Goal: Task Accomplishment & Management: Use online tool/utility

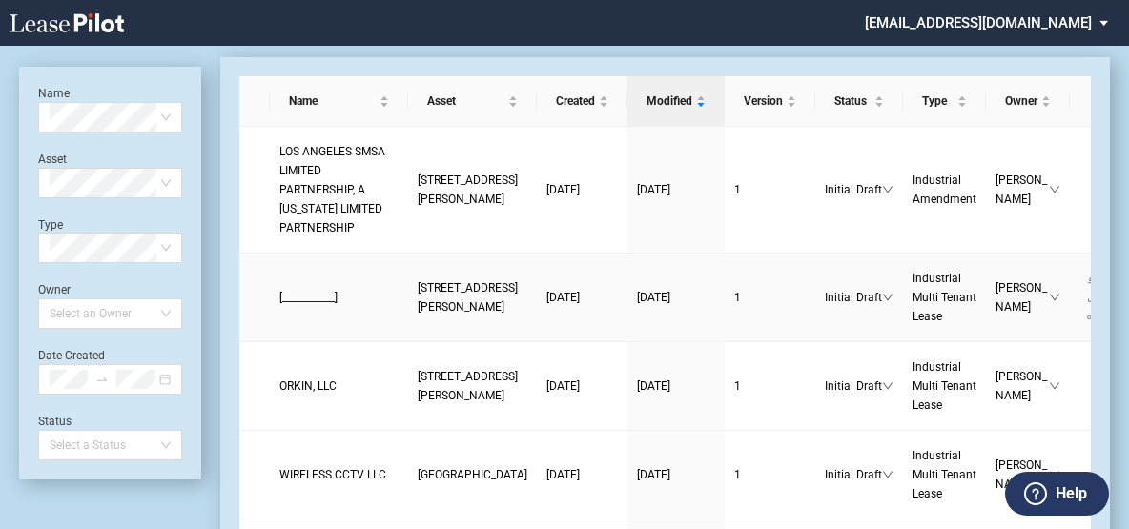
scroll to position [46, 0]
click at [418, 314] on span "[STREET_ADDRESS][PERSON_NAME]" at bounding box center [468, 297] width 100 height 32
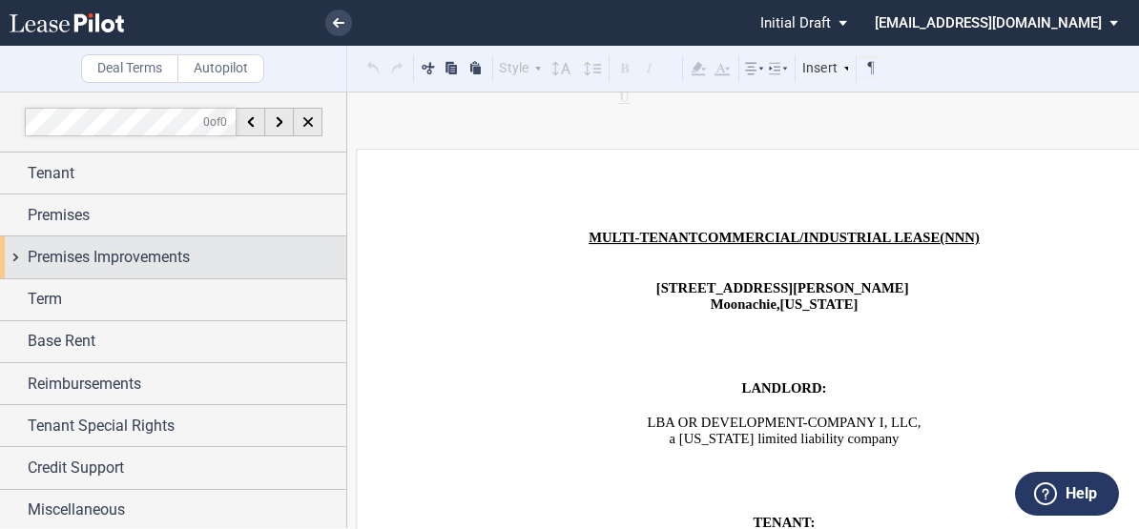
click at [98, 264] on span "Premises Improvements" at bounding box center [109, 257] width 162 height 23
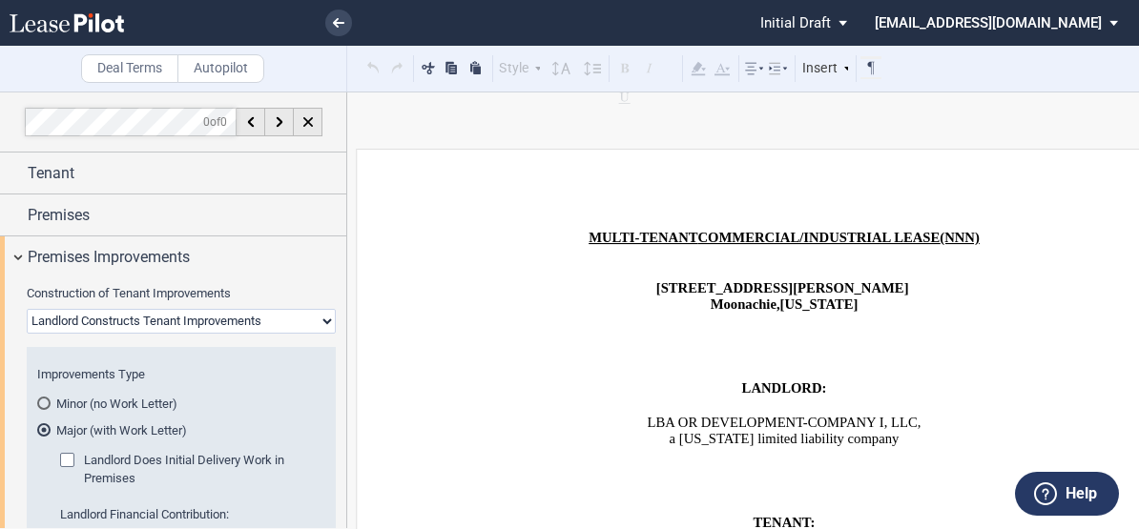
click at [97, 404] on md-radio-button "Minor (no Work Letter)" at bounding box center [181, 403] width 288 height 17
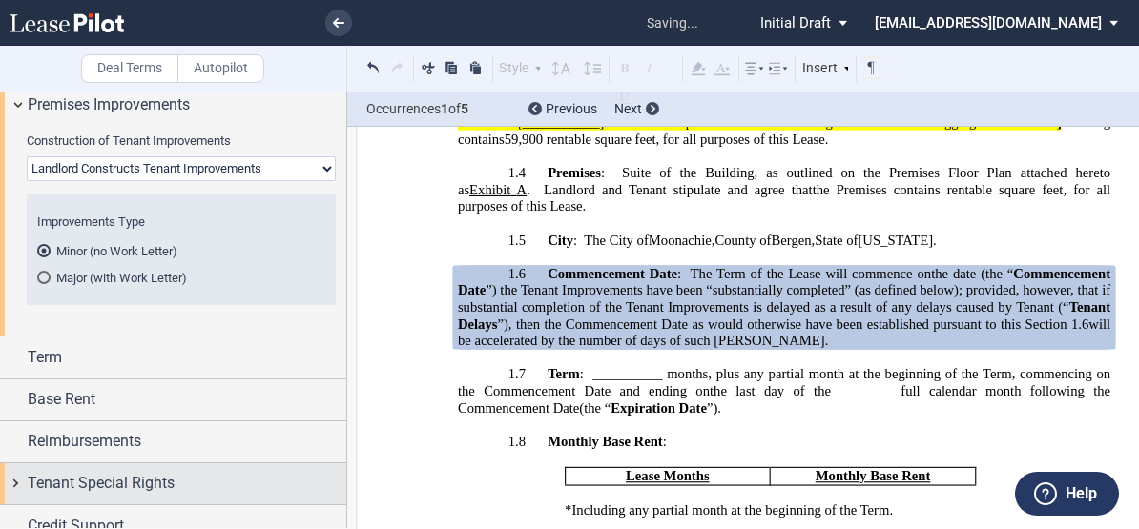
scroll to position [214, 0]
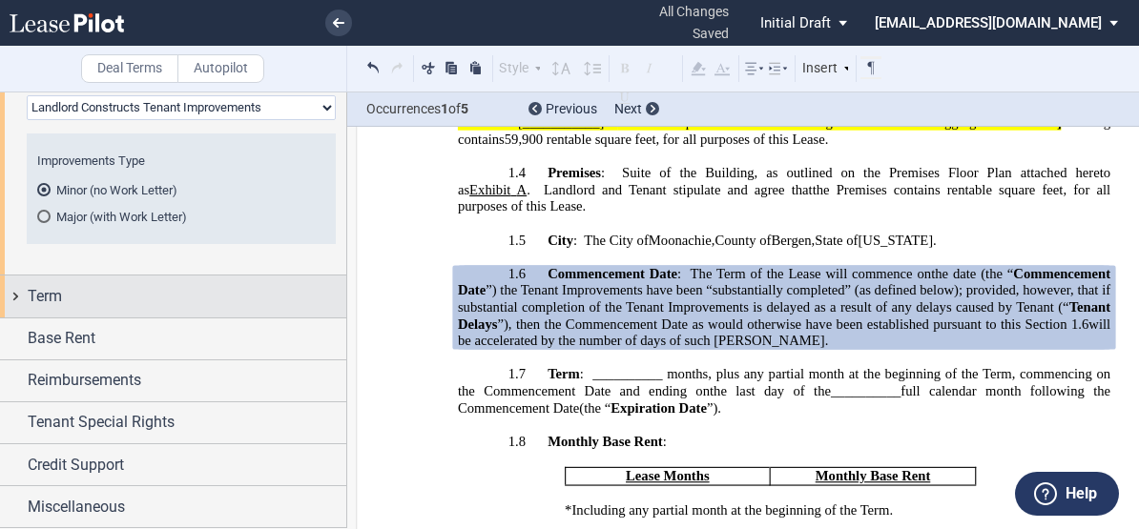
click at [57, 307] on span "Term" at bounding box center [45, 296] width 34 height 23
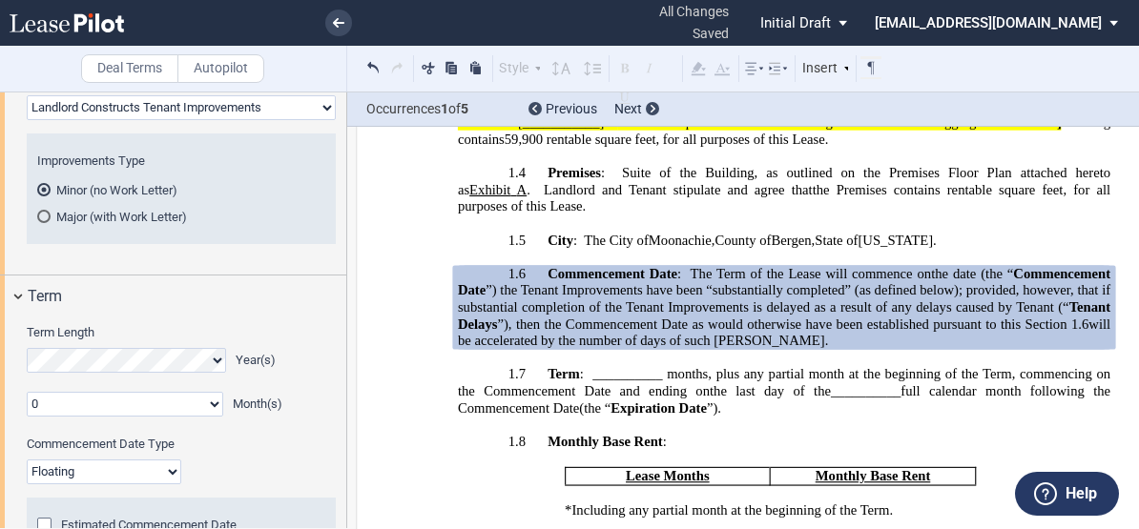
click at [56, 466] on select "Fixed Floating" at bounding box center [104, 472] width 155 height 25
select select "fixed"
click at [27, 460] on select "Fixed Floating" at bounding box center [104, 472] width 155 height 25
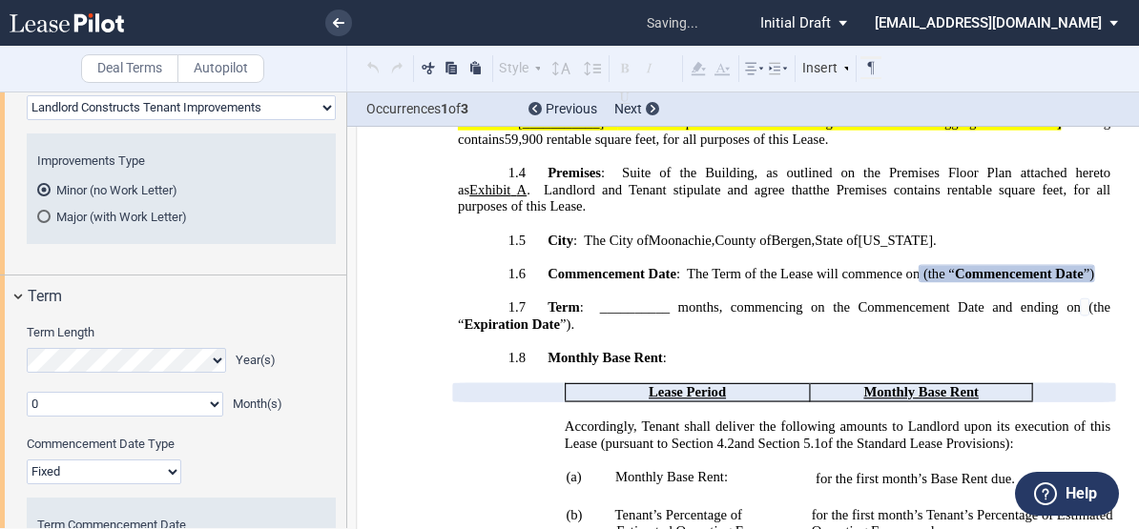
click at [42, 209] on md-radio-button "Major (with Work Letter)" at bounding box center [181, 216] width 288 height 17
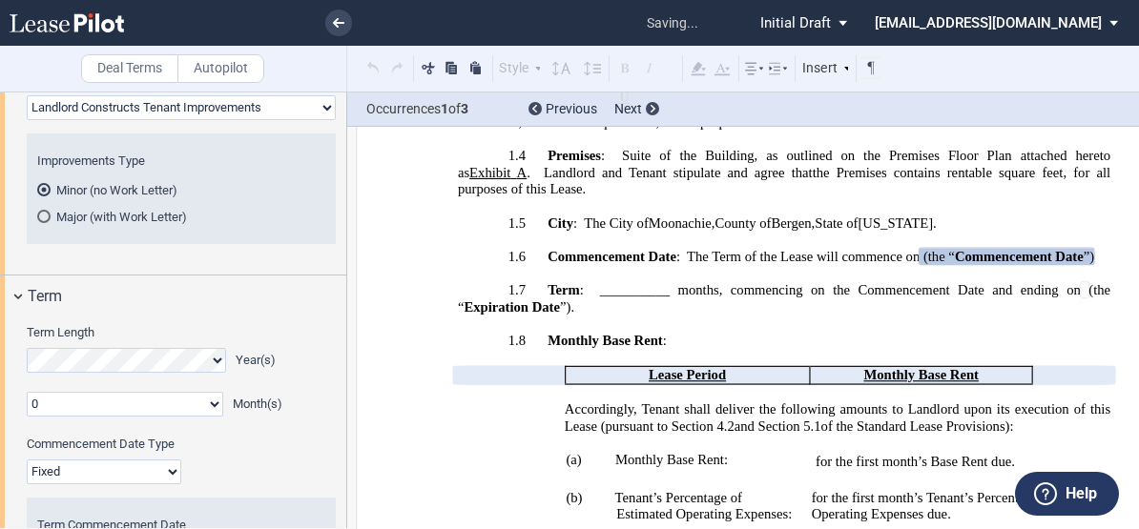
click at [44, 193] on div "Minor (no Work Letter)" at bounding box center [43, 189] width 13 height 13
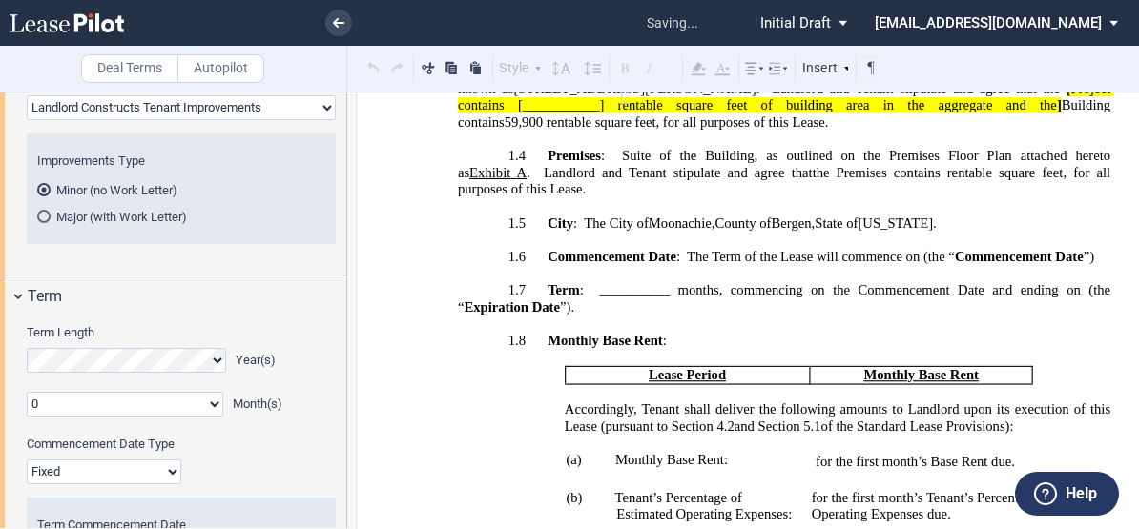
scroll to position [1631, 0]
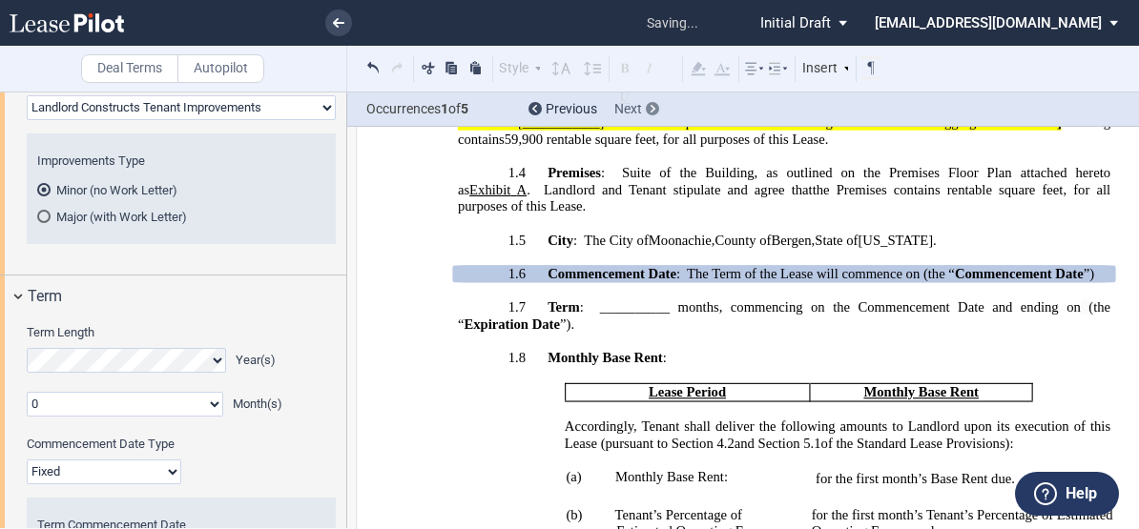
click at [651, 112] on icon at bounding box center [653, 109] width 5 height 8
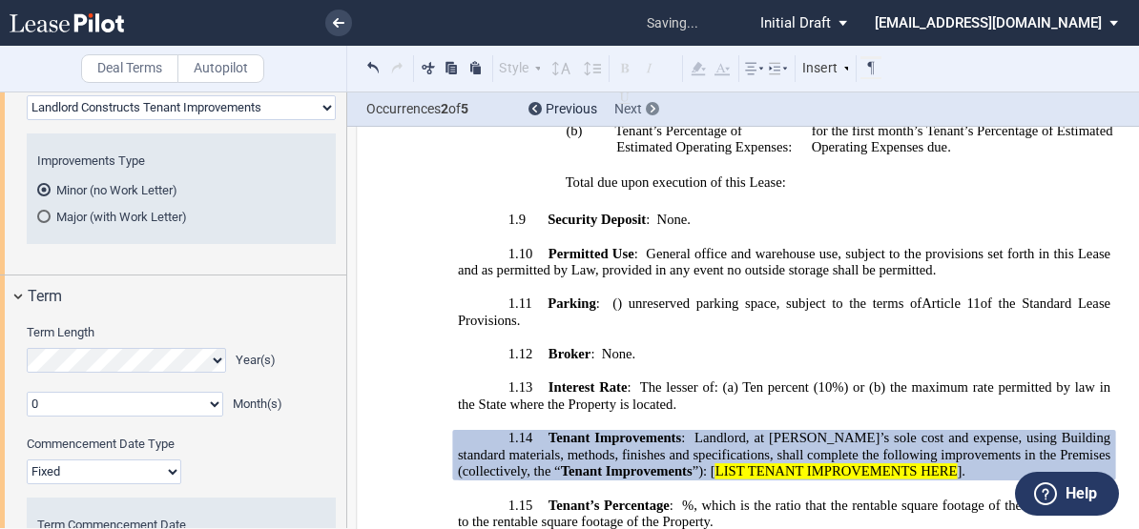
scroll to position [2182, 0]
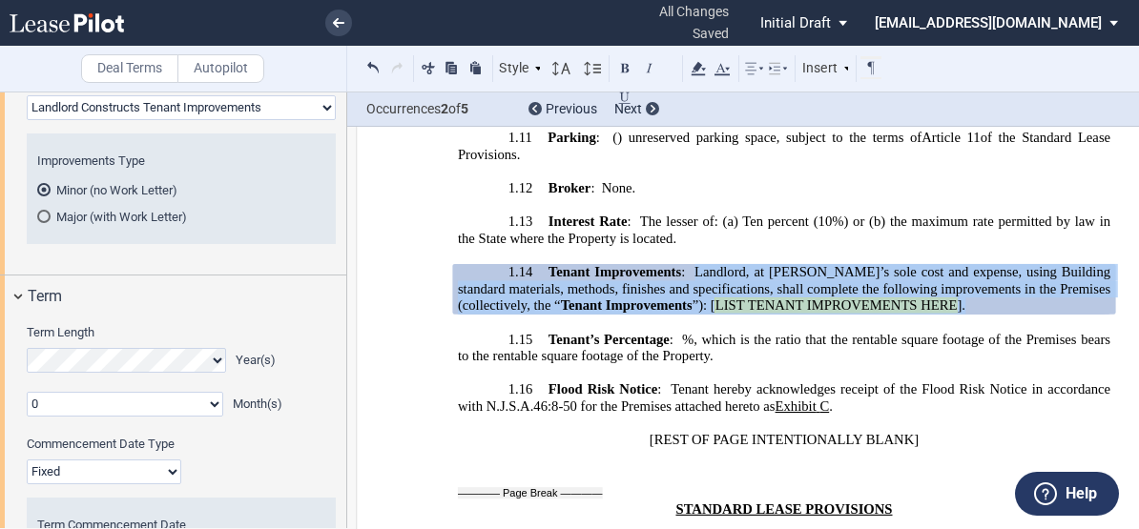
drag, startPoint x: 960, startPoint y: 277, endPoint x: 692, endPoint y: 238, distance: 270.8
click at [692, 263] on span "Tenant Improvements : Landlord, at Landlord’s sole cost and expense, using Buil…" at bounding box center [786, 288] width 656 height 50
copy span "Landlord, at [PERSON_NAME]’s sole cost and expense, using Building standard mat…"
click at [640, 108] on span "Next" at bounding box center [628, 108] width 28 height 15
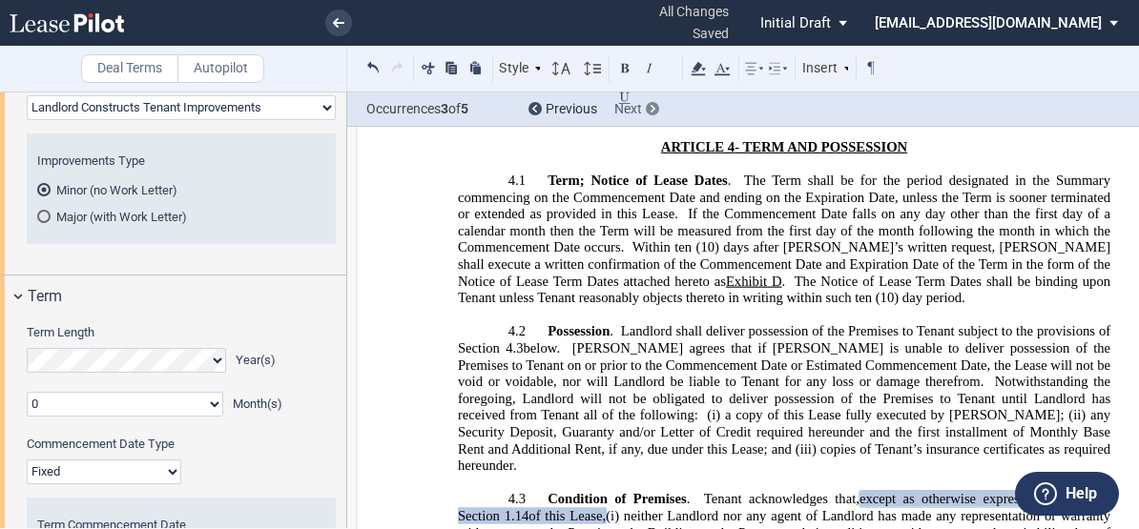
scroll to position [3904, 0]
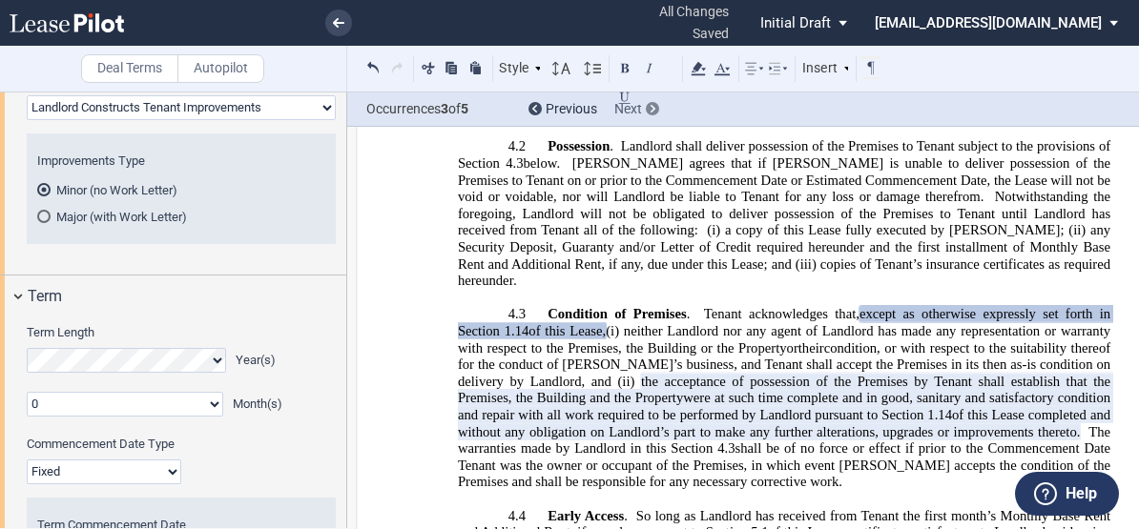
click at [649, 107] on div at bounding box center [652, 108] width 13 height 13
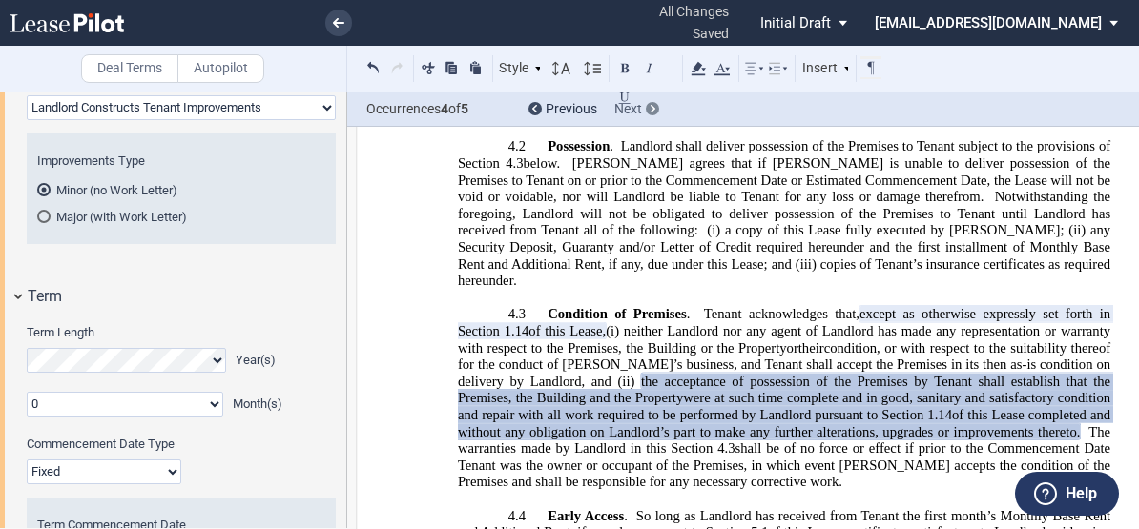
click at [652, 109] on icon at bounding box center [653, 109] width 5 height 8
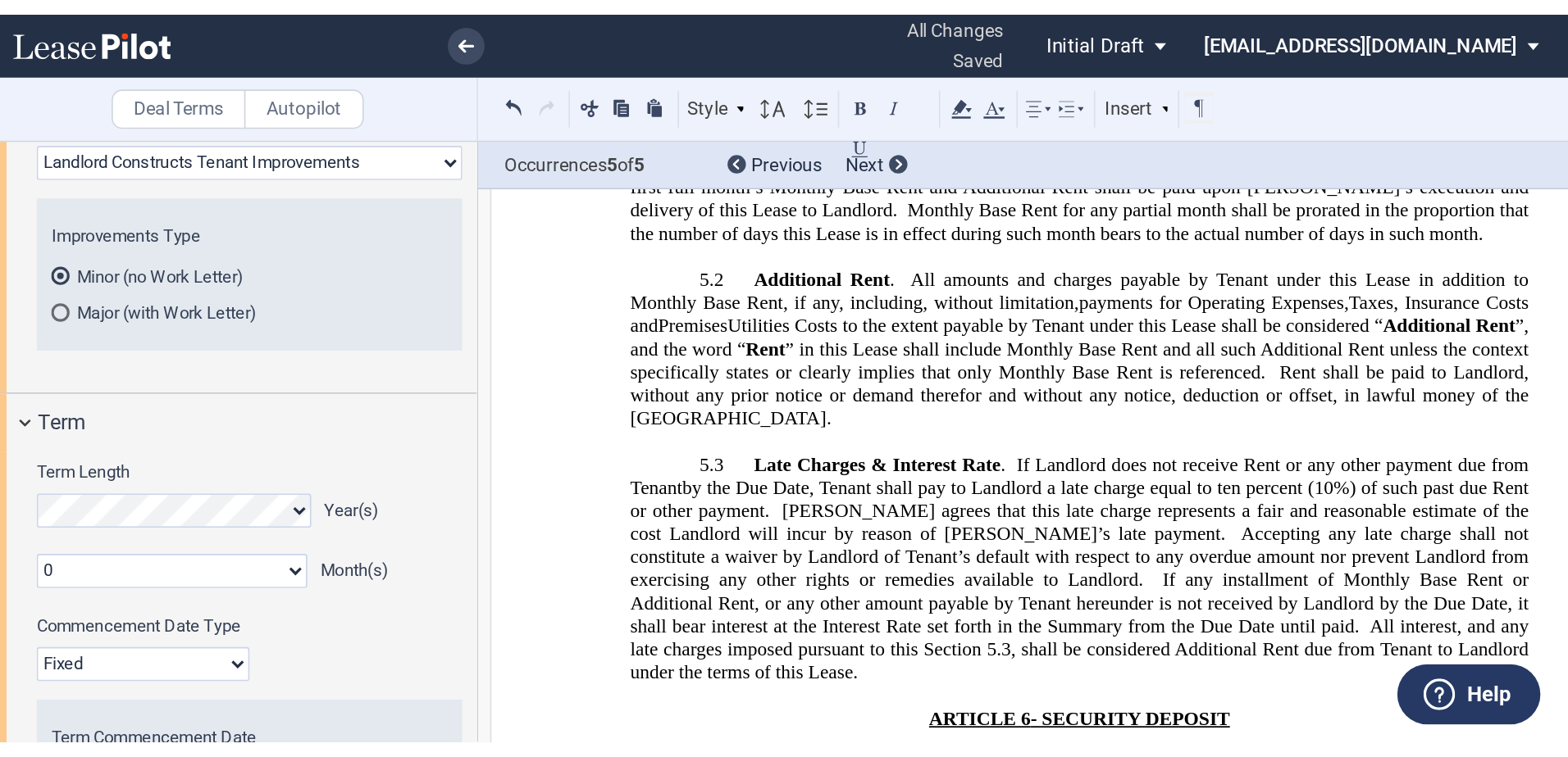
scroll to position [4023, 0]
